Goal: Task Accomplishment & Management: Manage account settings

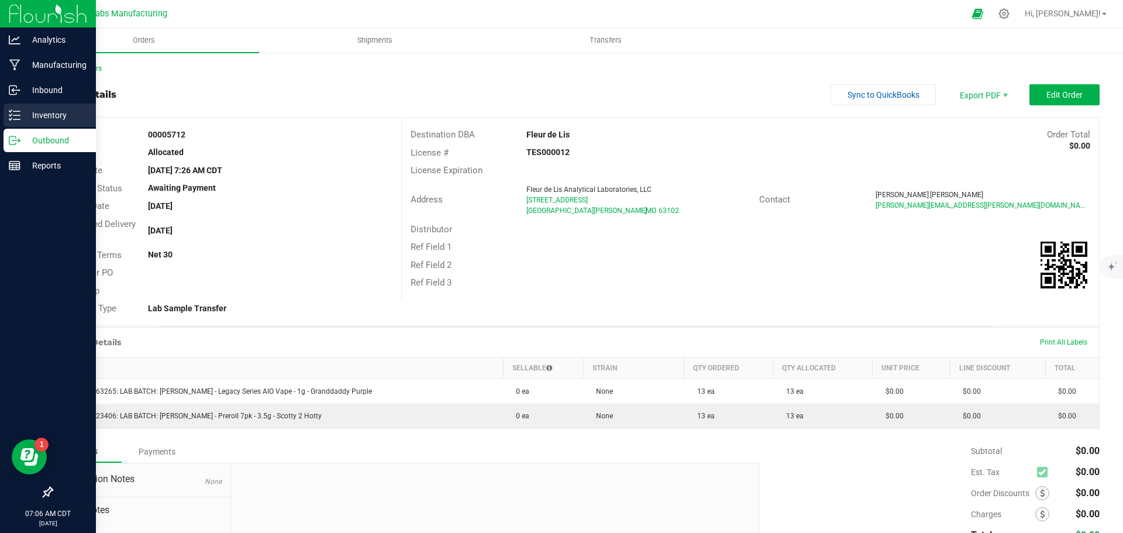
click at [16, 120] on icon at bounding box center [15, 115] width 12 height 12
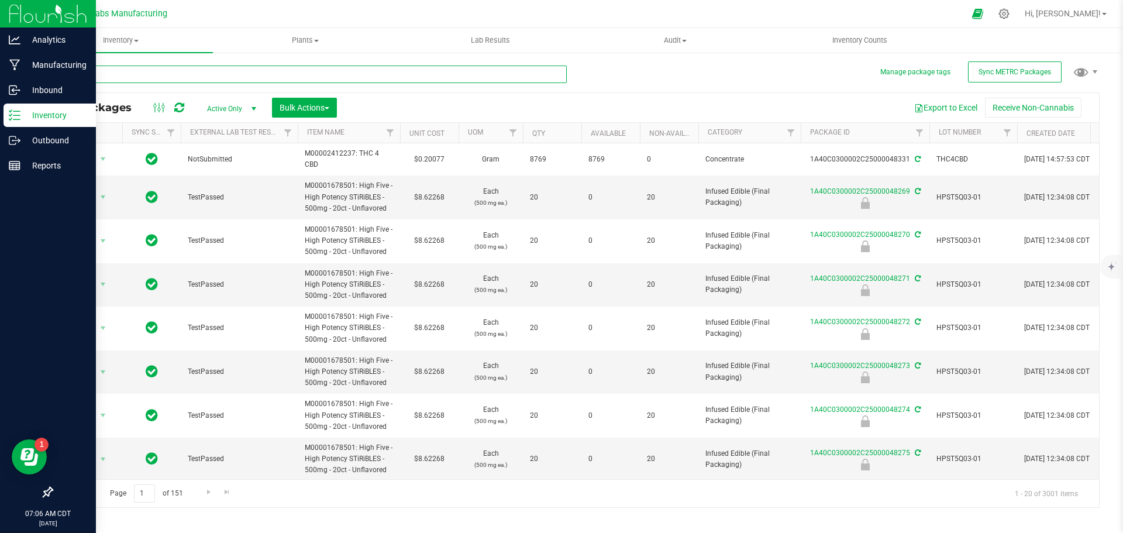
click at [174, 78] on input "text" at bounding box center [308, 74] width 515 height 18
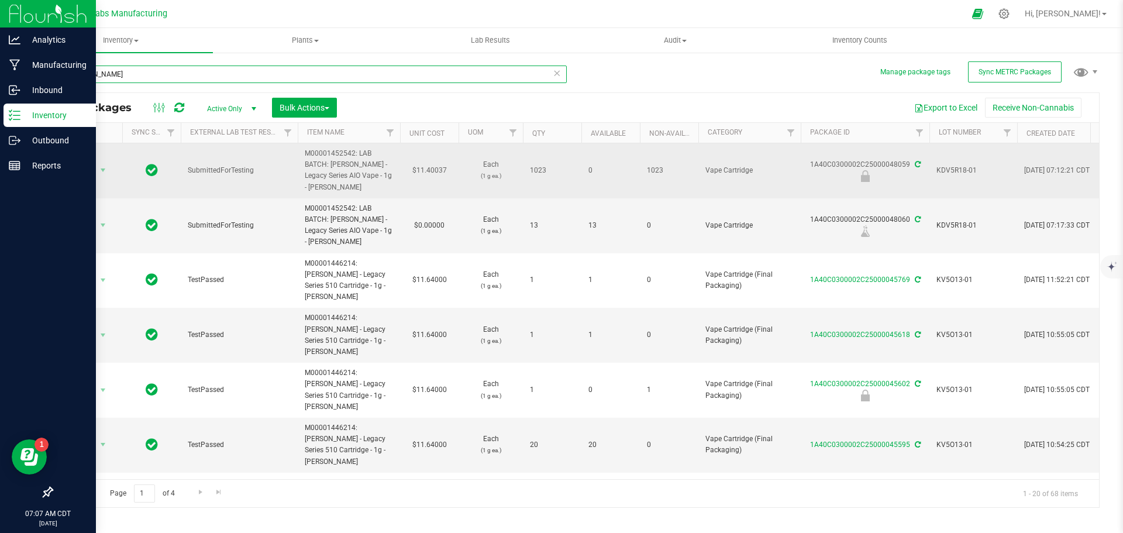
type input "[PERSON_NAME]"
drag, startPoint x: 329, startPoint y: 164, endPoint x: 381, endPoint y: 183, distance: 55.0
click at [381, 183] on span "M00001452542: LAB BATCH: [PERSON_NAME] - Legacy Series AIO Vape - 1g - [PERSON_…" at bounding box center [349, 170] width 88 height 45
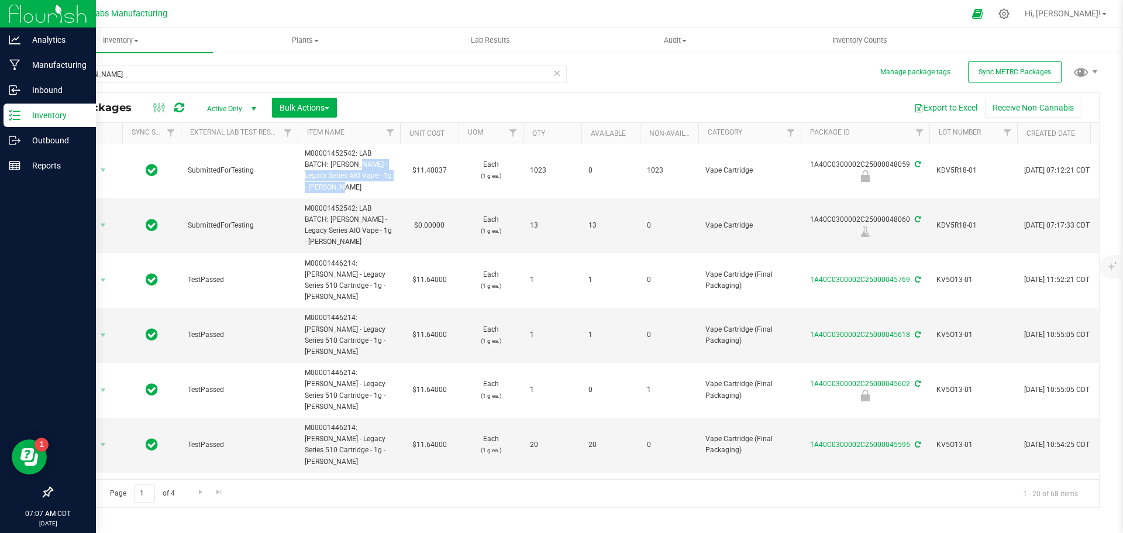
copy span "[PERSON_NAME] - Legacy Series AIO Vape - 1g - [PERSON_NAME]"
drag, startPoint x: 908, startPoint y: 219, endPoint x: 812, endPoint y: 219, distance: 95.9
click at [812, 219] on div "1A40C0300002C25000048060" at bounding box center [865, 225] width 132 height 23
copy div "1A40C0300002C25000048060"
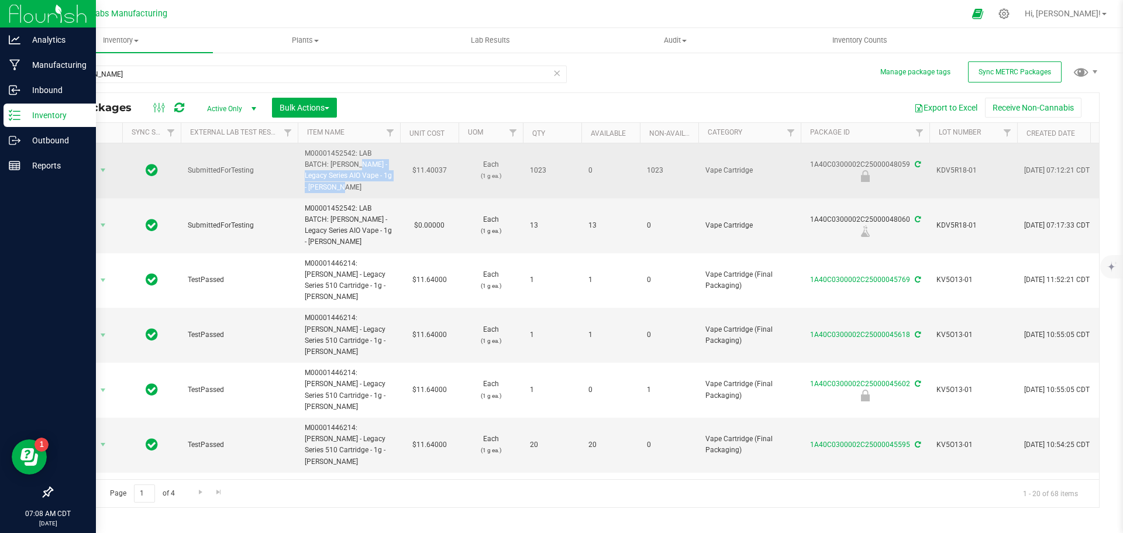
drag, startPoint x: 906, startPoint y: 164, endPoint x: 812, endPoint y: 161, distance: 94.2
click at [812, 161] on div "1A40C0300002C25000048059" at bounding box center [865, 170] width 132 height 23
copy div "1A40C0300002C25000048059"
click at [948, 172] on span "KDV5R18-01" at bounding box center [973, 170] width 74 height 11
click at [948, 172] on input "KDV5R18-01" at bounding box center [971, 170] width 84 height 18
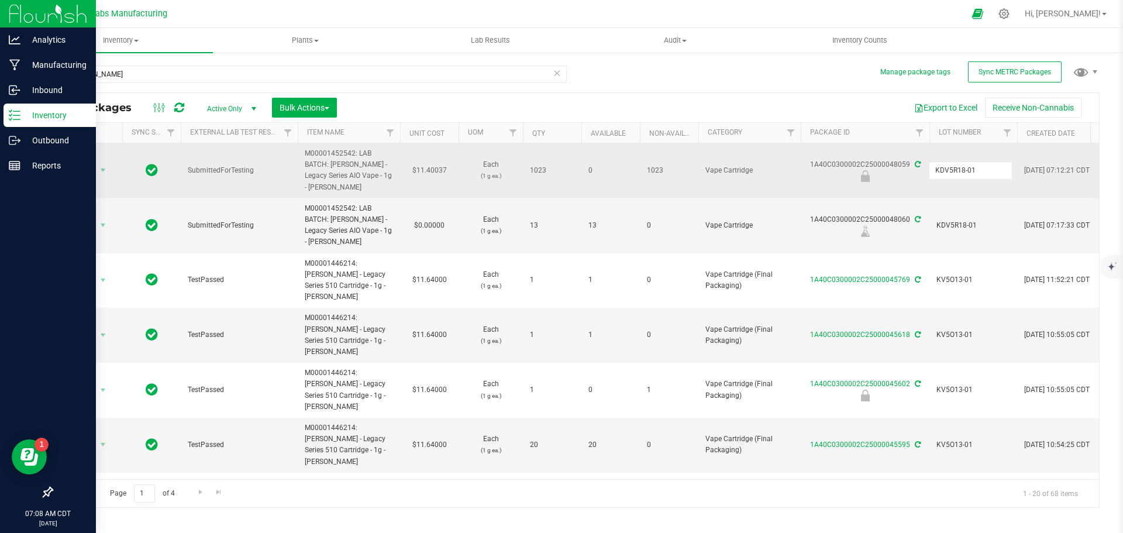
click at [948, 172] on input "KDV5R18-01" at bounding box center [971, 170] width 84 height 18
drag, startPoint x: 813, startPoint y: 218, endPoint x: 907, endPoint y: 216, distance: 94.2
click at [907, 216] on div "1A40C0300002C25000048060" at bounding box center [865, 225] width 132 height 23
click at [49, 137] on p "Outbound" at bounding box center [55, 140] width 70 height 14
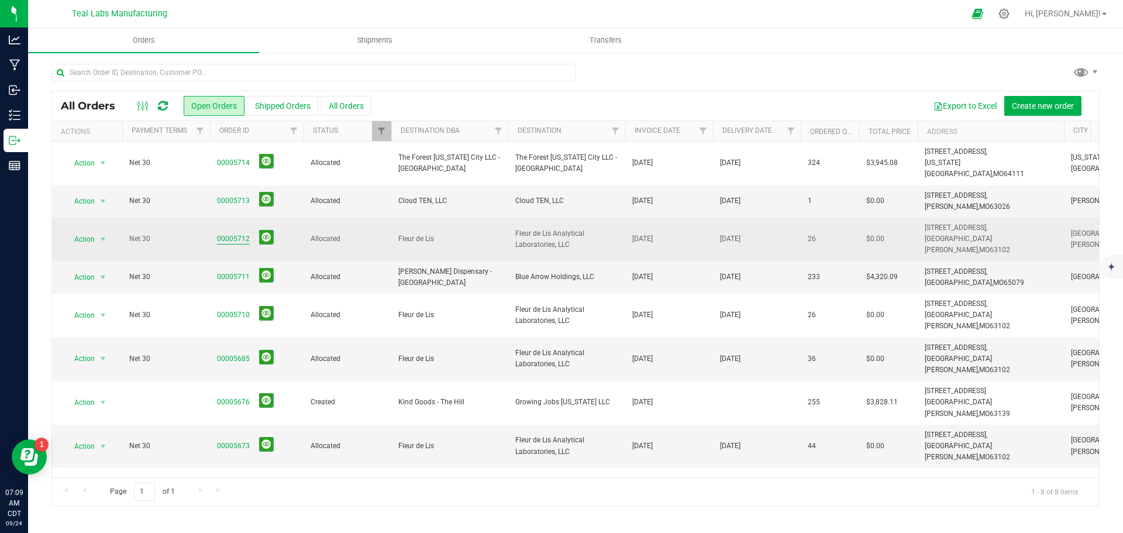
click at [237, 233] on link "00005712" at bounding box center [233, 238] width 33 height 11
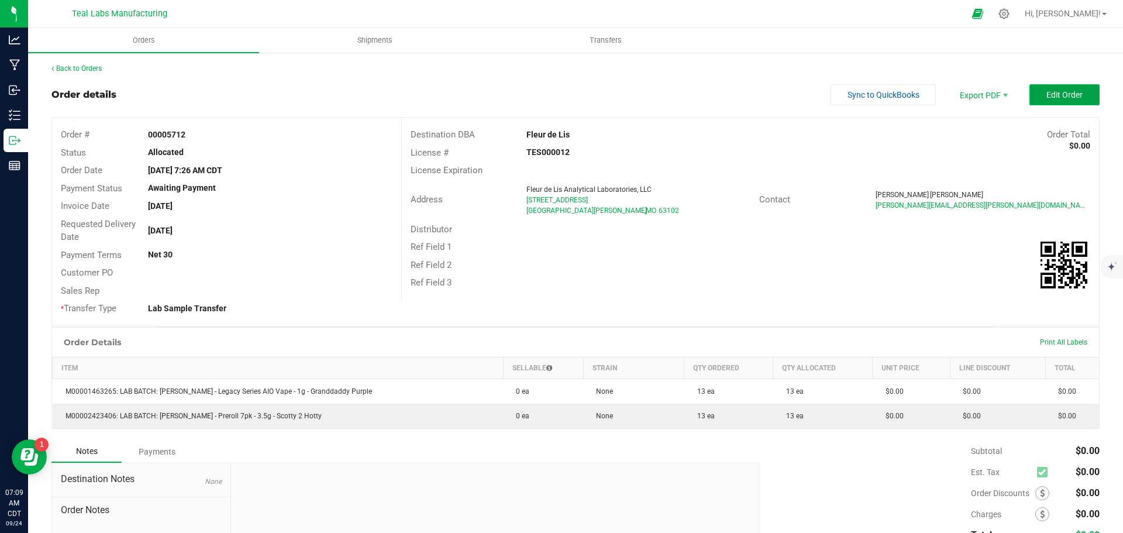
click at [1046, 94] on span "Edit Order" at bounding box center [1064, 94] width 36 height 9
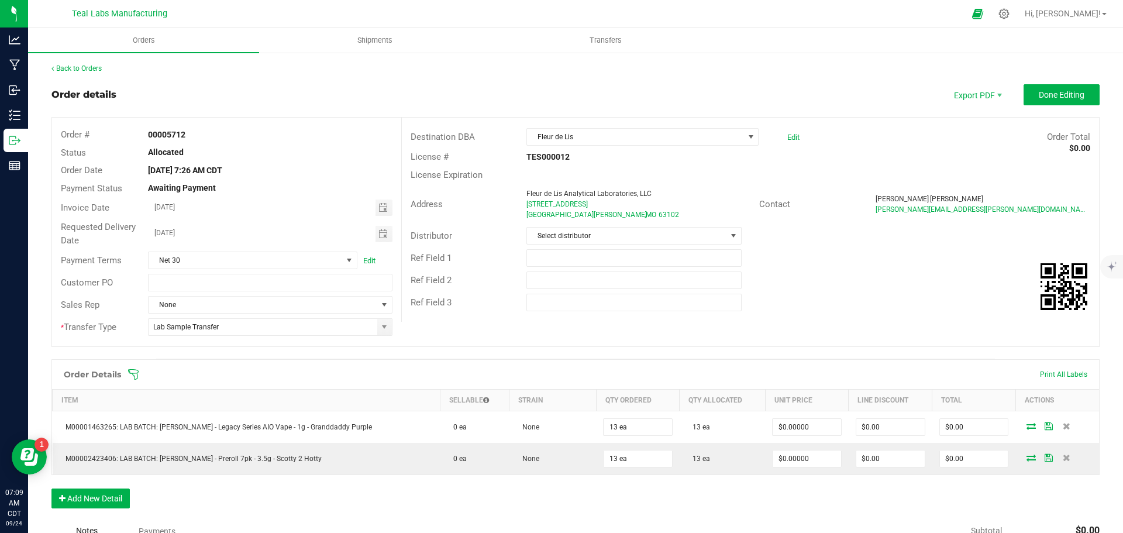
click at [133, 373] on icon at bounding box center [133, 374] width 11 height 11
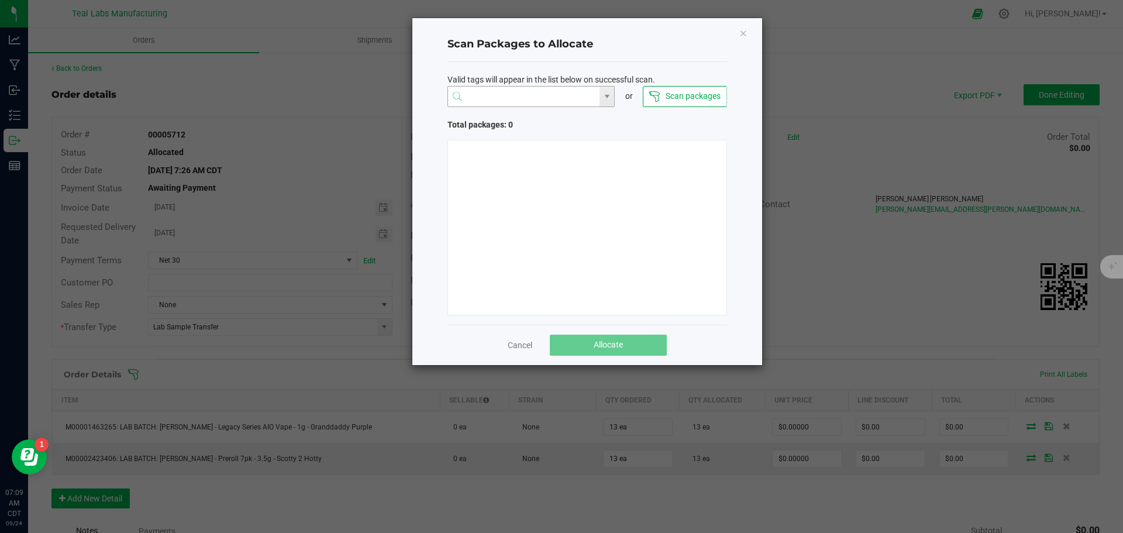
click at [499, 99] on input "NO DATA FOUND" at bounding box center [524, 97] width 152 height 21
paste input "1A40C0300002C25000048060"
type input "1A40C0300002C25000048060"
click at [513, 120] on li "1A40C0300002C25000048060" at bounding box center [531, 119] width 167 height 20
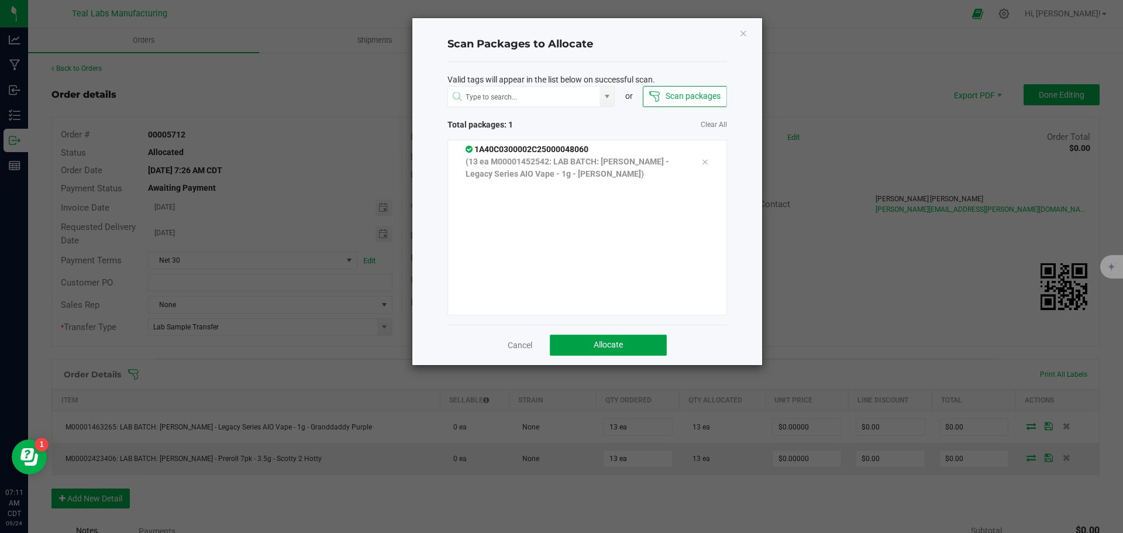
click at [594, 337] on button "Allocate" at bounding box center [608, 345] width 117 height 21
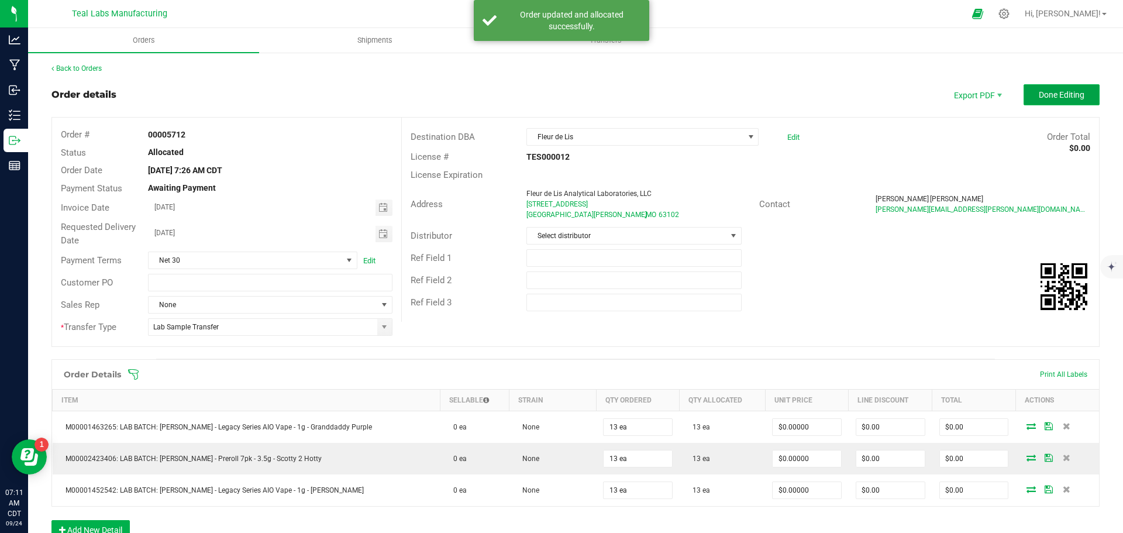
click at [1060, 95] on span "Done Editing" at bounding box center [1062, 94] width 46 height 9
